Goal: Information Seeking & Learning: Learn about a topic

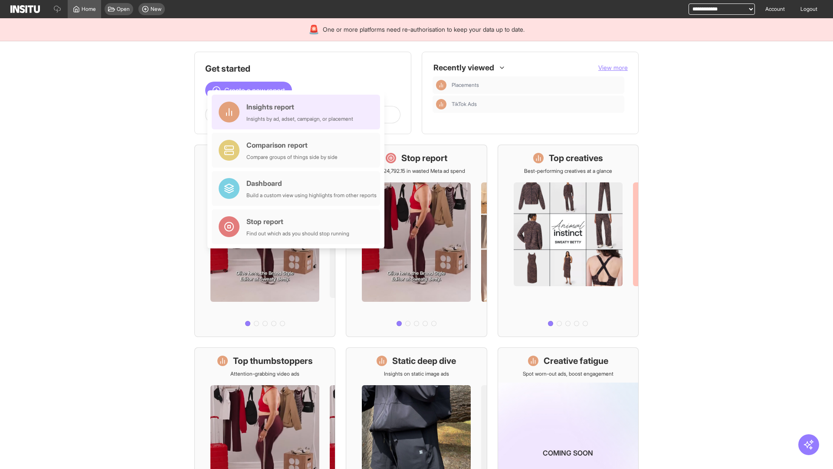
click at [298, 112] on div "Insights report Insights by ad, adset, campaign, or placement" at bounding box center [299, 112] width 107 height 21
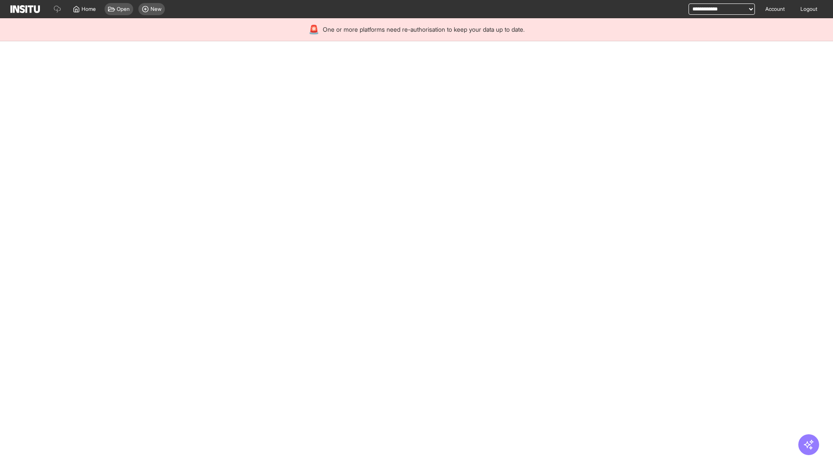
select select "**"
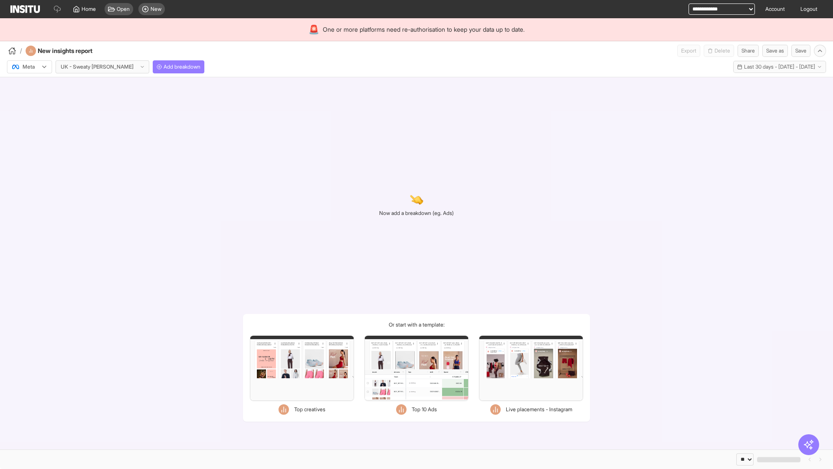
click at [30, 67] on div at bounding box center [23, 66] width 24 height 9
click at [29, 85] on span "Meta" at bounding box center [29, 86] width 12 height 8
click at [164, 67] on span "Add breakdown" at bounding box center [182, 66] width 37 height 7
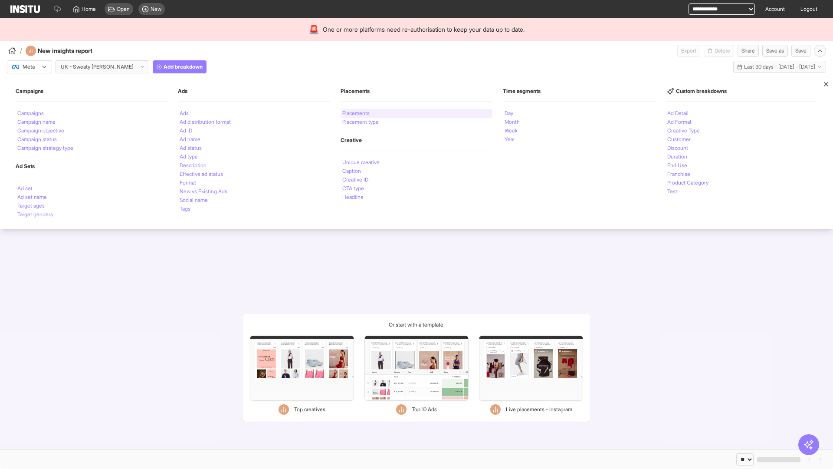
click at [356, 113] on li "Placements" at bounding box center [355, 113] width 27 height 5
